Goal: Information Seeking & Learning: Learn about a topic

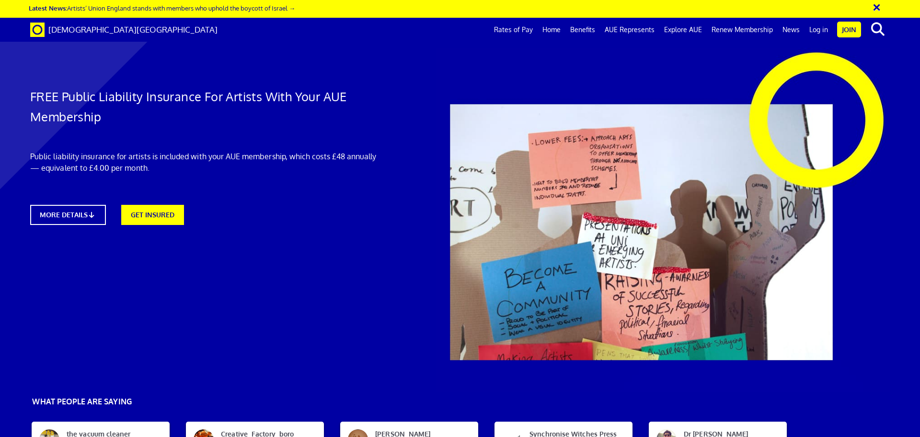
scroll to position [0, 15]
click at [99, 213] on icon at bounding box center [94, 214] width 9 height 7
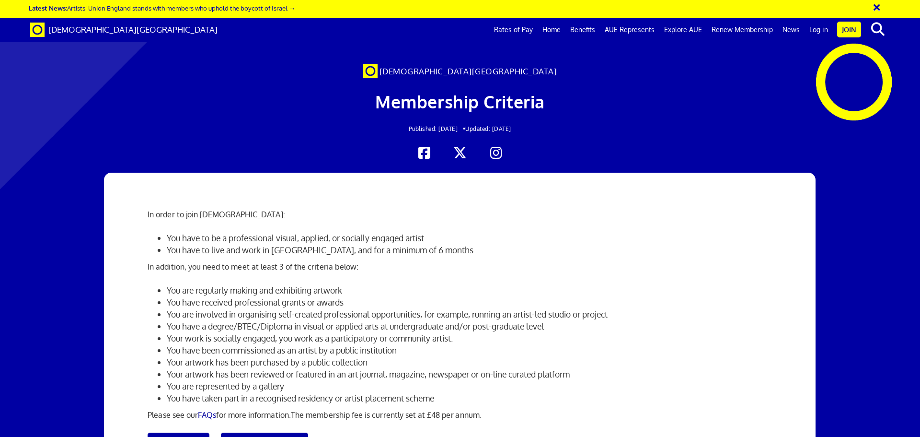
scroll to position [144, 0]
click at [205, 410] on link "FAQs" at bounding box center [207, 415] width 18 height 10
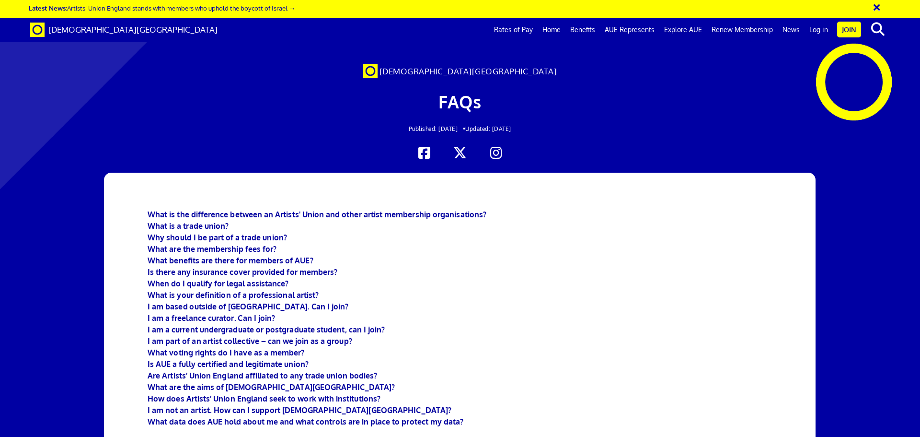
scroll to position [959, 0]
